Goal: Task Accomplishment & Management: Manage account settings

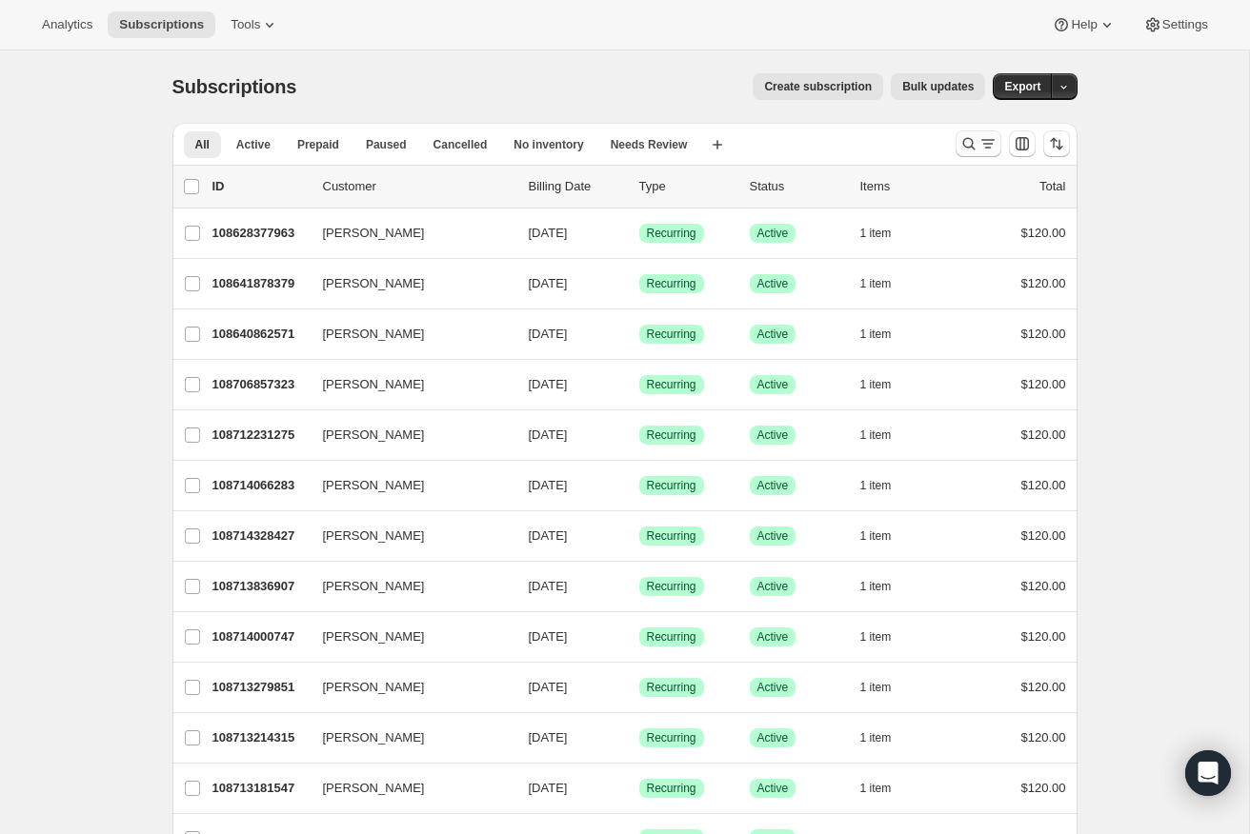
click at [976, 144] on icon "Search and filter results" at bounding box center [968, 143] width 19 height 19
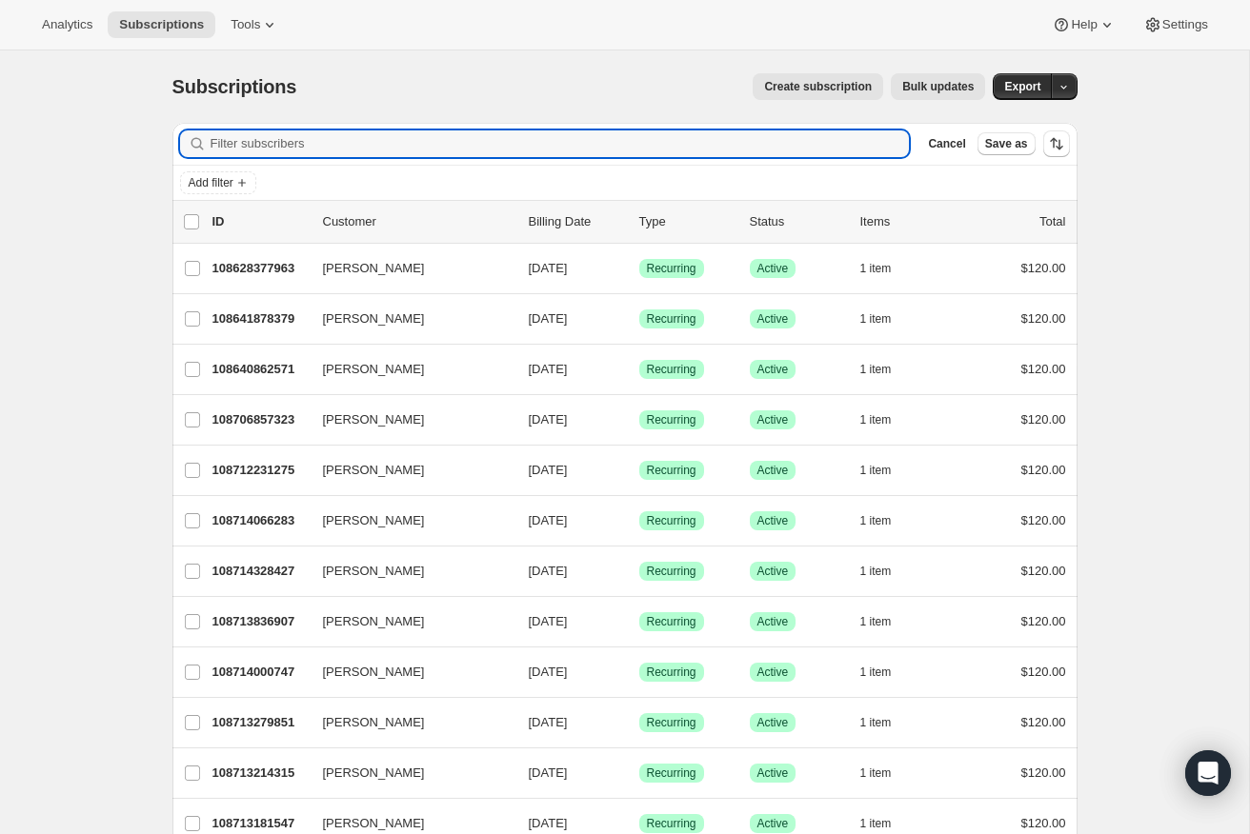
paste input "[EMAIL_ADDRESS][DOMAIN_NAME]"
type input "[EMAIL_ADDRESS][DOMAIN_NAME]"
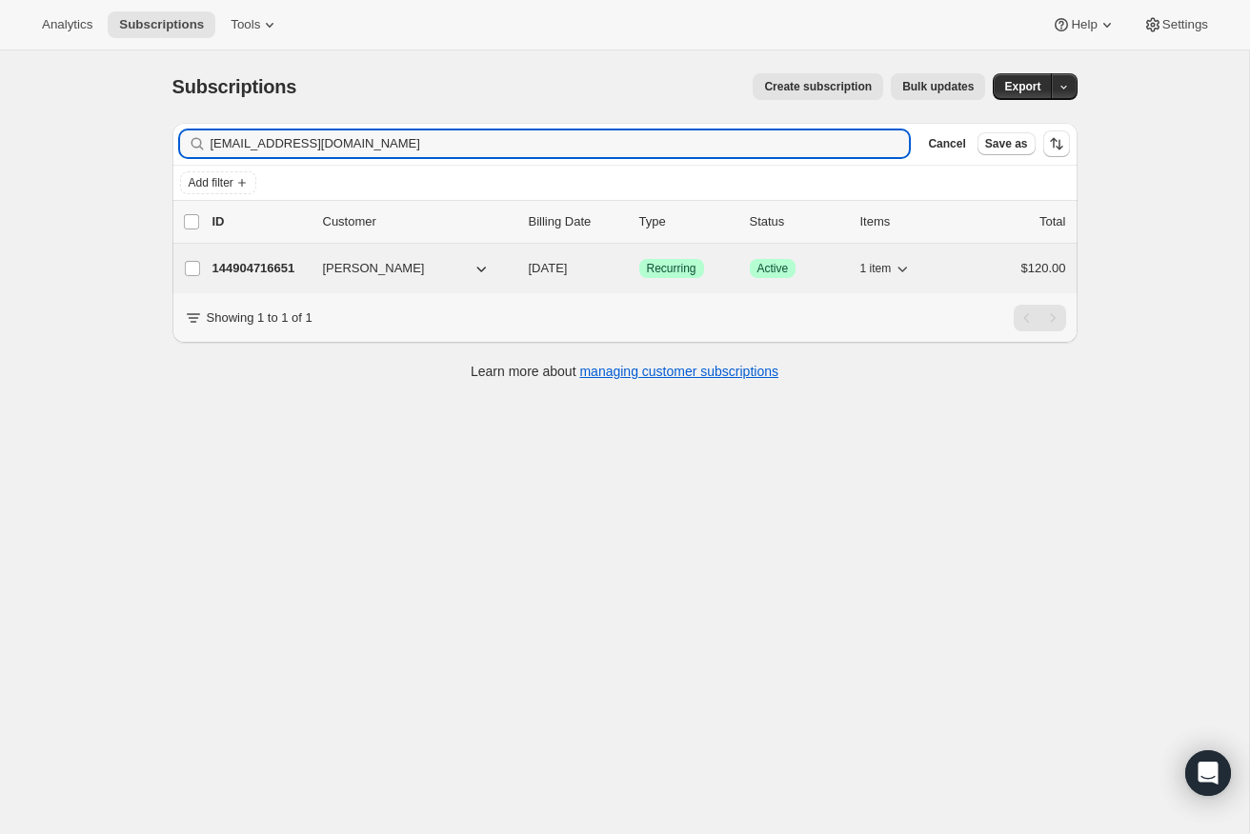
click at [279, 267] on p "144904716651" at bounding box center [259, 268] width 95 height 19
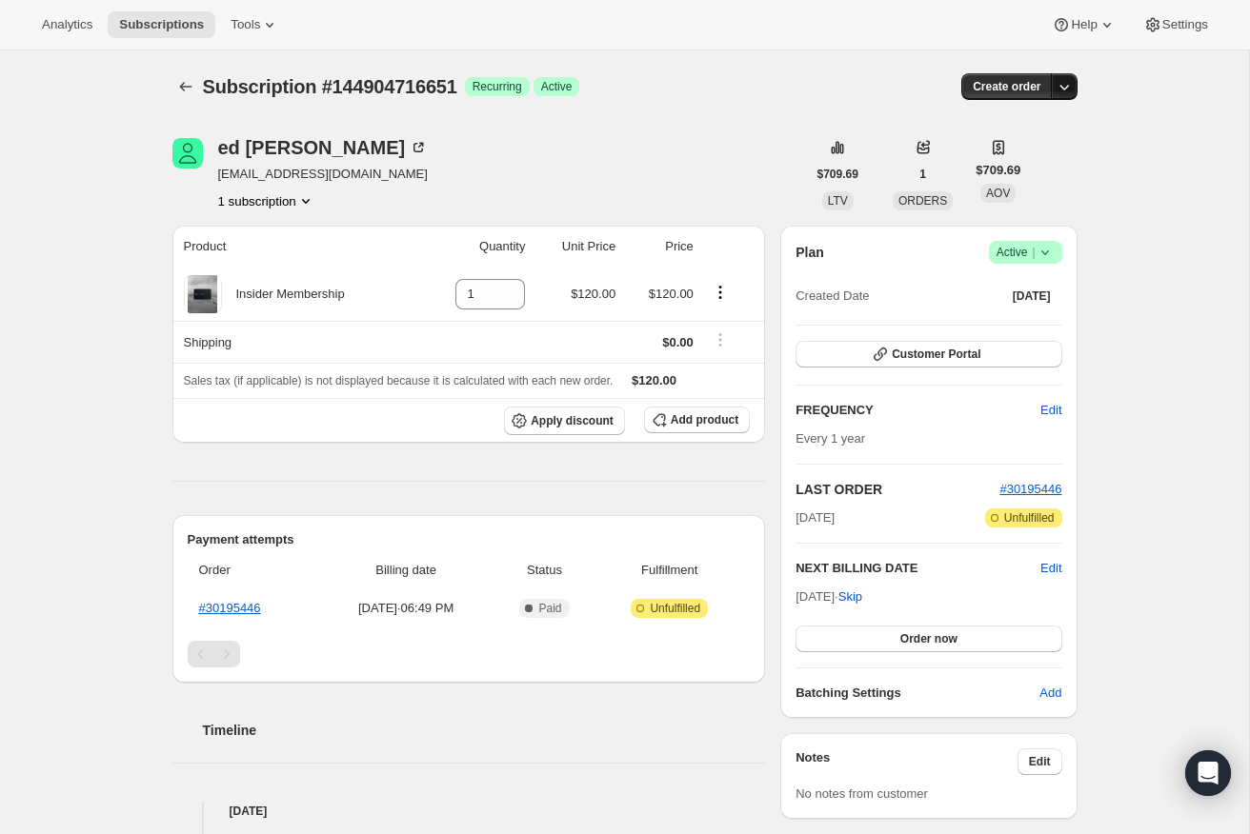
click at [1075, 79] on button "button" at bounding box center [1064, 86] width 27 height 27
click at [1093, 86] on div "Subscription #144904716651. This page is ready Subscription #144904716651 Succe…" at bounding box center [625, 735] width 951 height 1370
